Goal: Information Seeking & Learning: Check status

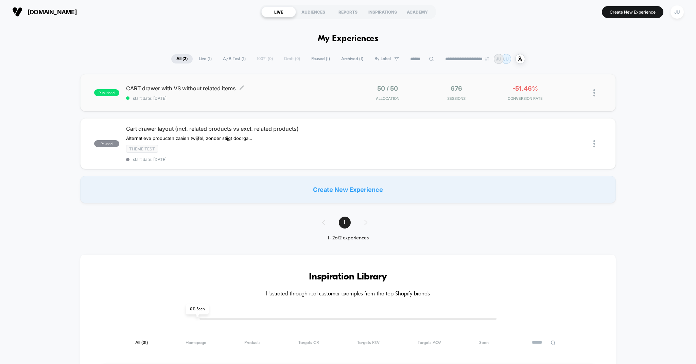
click at [259, 89] on span "CART drawer with VS without related items Click to edit experience details" at bounding box center [237, 88] width 222 height 7
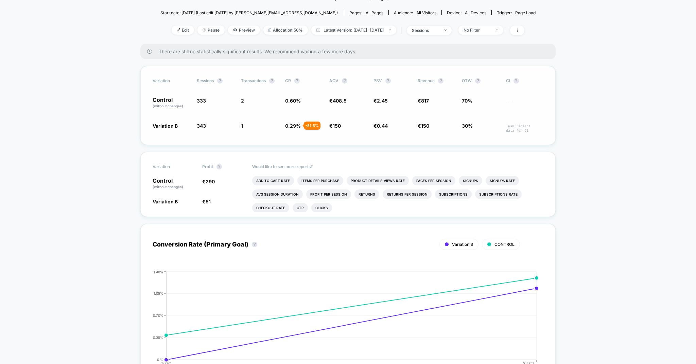
scroll to position [72, 0]
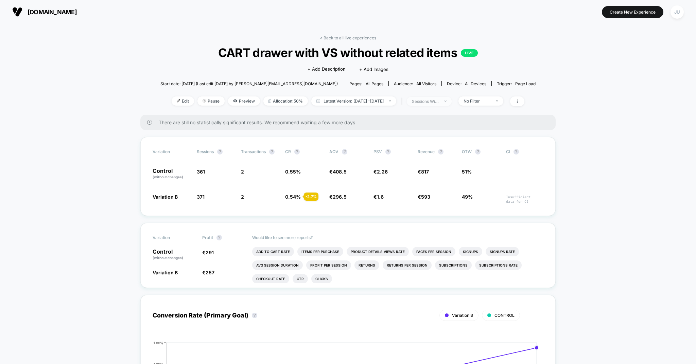
click at [439, 102] on div "sessions with impression" at bounding box center [425, 101] width 27 height 5
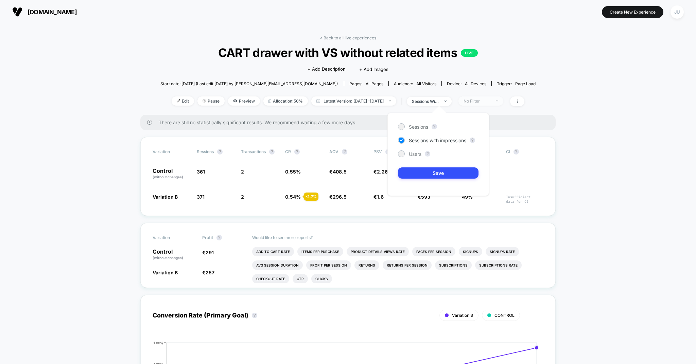
click at [491, 100] on div "No Filter" at bounding box center [477, 101] width 27 height 5
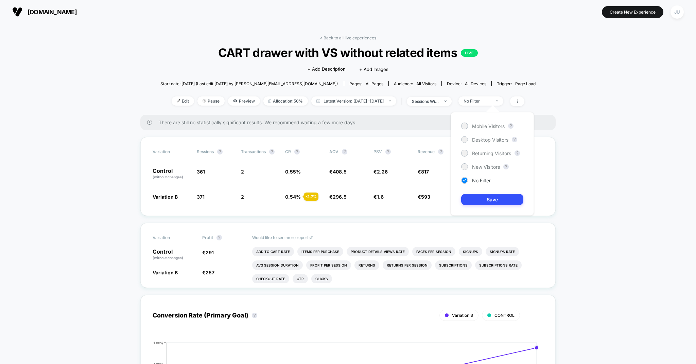
click at [486, 100] on div "No Filter" at bounding box center [477, 101] width 27 height 5
click at [477, 174] on div "Mobile Visitors ? Desktop Visitors ? Returning Visitors ? New Visitors ? No Fil…" at bounding box center [492, 164] width 83 height 104
